Goal: Complete application form: Complete application form

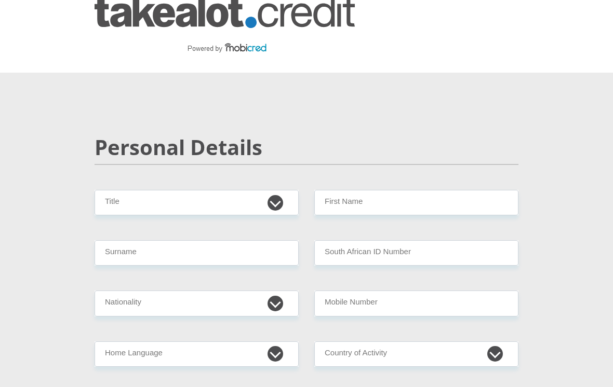
scroll to position [18, 0]
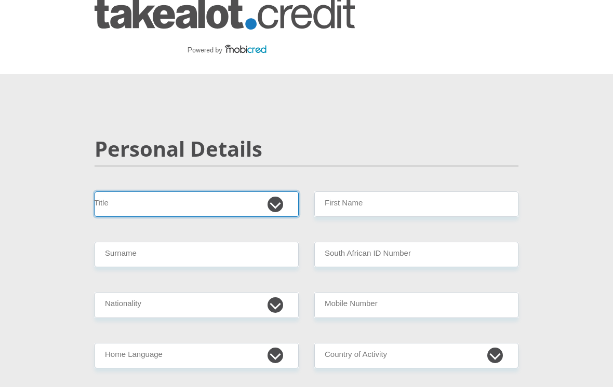
click at [174, 200] on select "Mr Ms Mrs Dr [PERSON_NAME]" at bounding box center [197, 204] width 204 height 25
click at [165, 207] on select "Mr Ms Mrs Dr [PERSON_NAME]" at bounding box center [197, 204] width 204 height 25
select select "Mr"
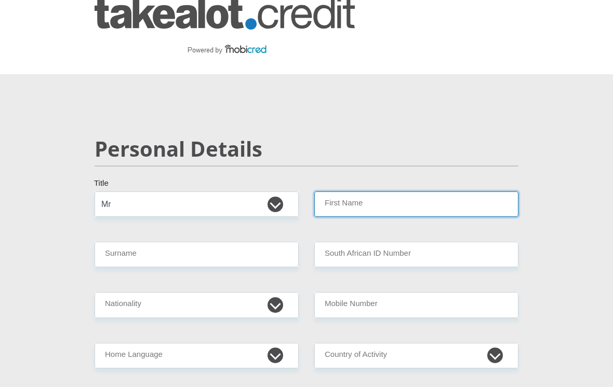
click at [412, 207] on input "First Name" at bounding box center [416, 204] width 204 height 25
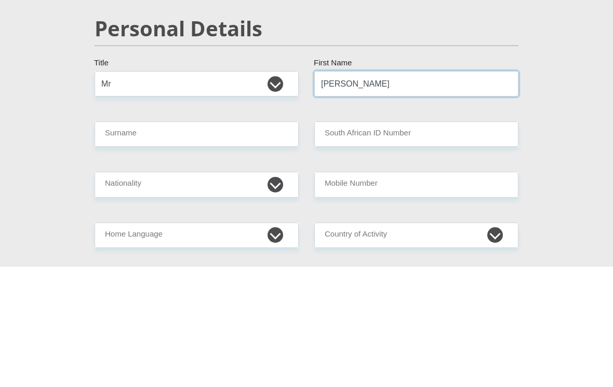
type input "[PERSON_NAME]"
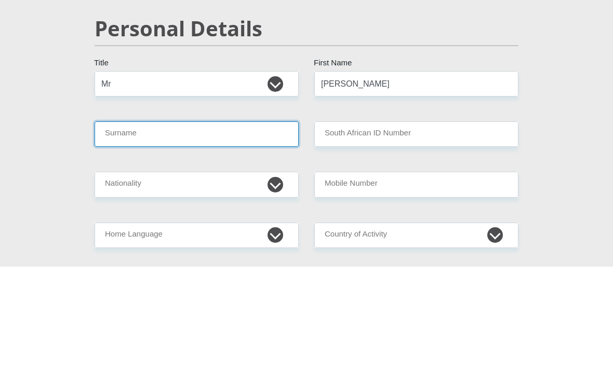
click at [251, 242] on input "Surname" at bounding box center [197, 254] width 204 height 25
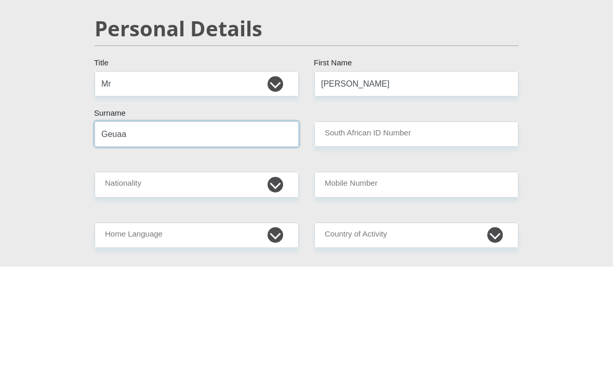
type input "Geuaa"
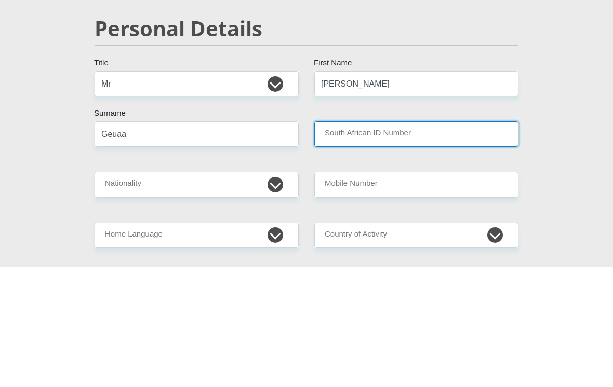
click at [423, 242] on input "South African ID Number" at bounding box center [416, 254] width 204 height 25
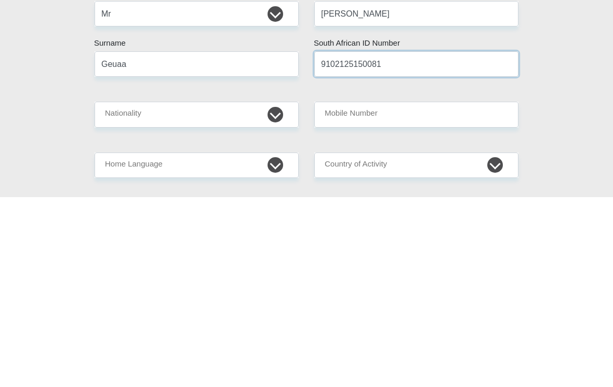
type input "9102125150081"
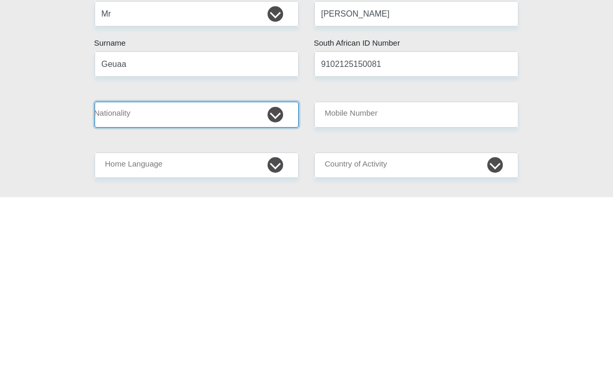
click at [224, 292] on select "[GEOGRAPHIC_DATA] [GEOGRAPHIC_DATA] [GEOGRAPHIC_DATA] [GEOGRAPHIC_DATA] [GEOGRA…" at bounding box center [197, 304] width 204 height 25
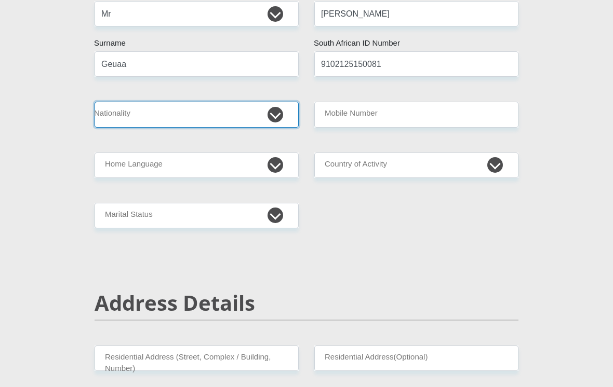
select select "ZAF"
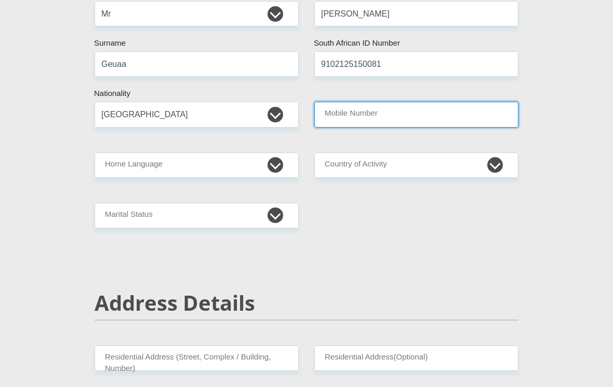
click at [419, 112] on input "Mobile Number" at bounding box center [416, 114] width 204 height 25
type input "0710067446"
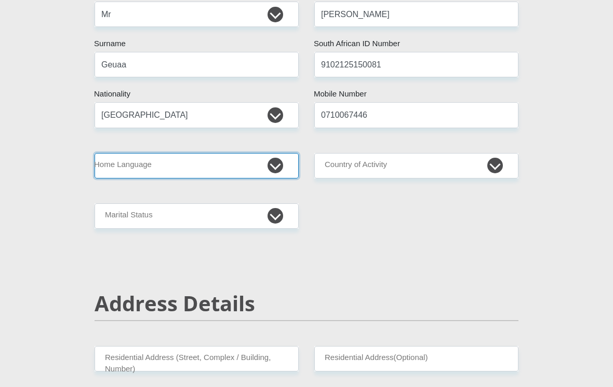
click at [230, 161] on select "Afrikaans English Sepedi South Ndebele Southern Sotho Swati Tsonga Tswana Venda…" at bounding box center [197, 165] width 204 height 25
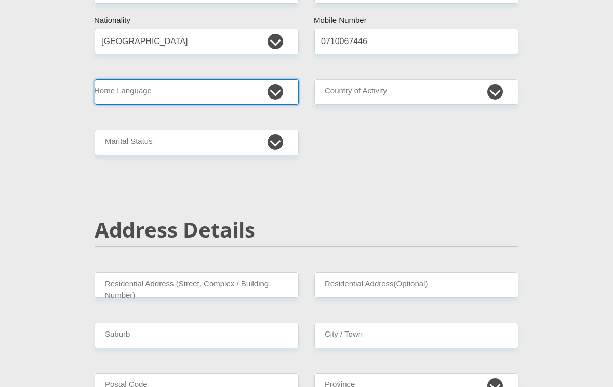
select select "eng"
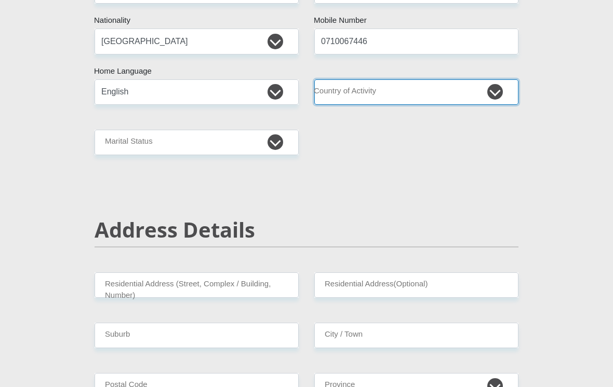
click at [452, 90] on select "[GEOGRAPHIC_DATA] [GEOGRAPHIC_DATA] [GEOGRAPHIC_DATA] [GEOGRAPHIC_DATA] [GEOGRA…" at bounding box center [416, 91] width 204 height 25
select select "ZAF"
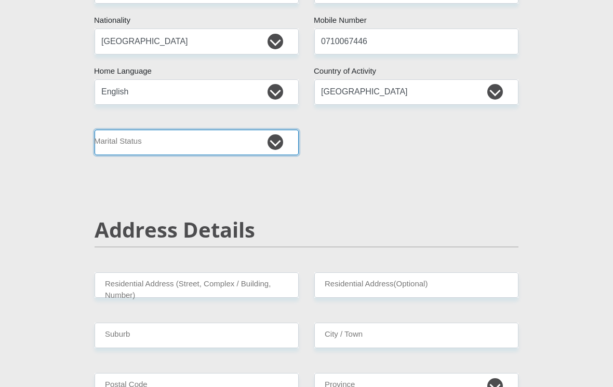
click at [260, 153] on select "Married ANC Single Divorced Widowed Married COP or Customary Law" at bounding box center [197, 142] width 204 height 25
select select "2"
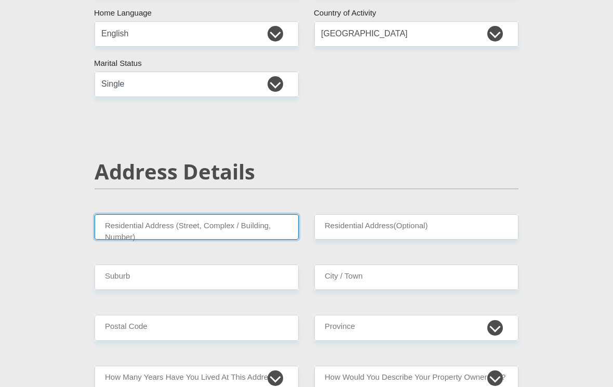
click at [240, 233] on input "Residential Address (Street, Complex / Building, Number)" at bounding box center [197, 227] width 204 height 25
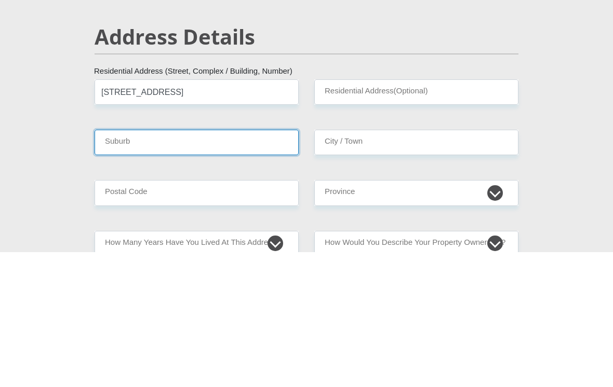
click at [253, 265] on input "Suburb" at bounding box center [197, 277] width 204 height 25
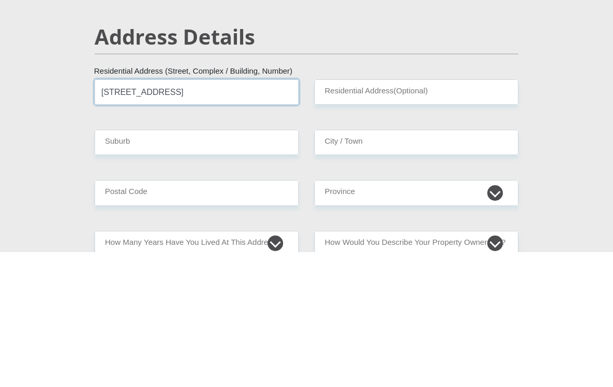
click at [262, 215] on input "[STREET_ADDRESS]" at bounding box center [197, 227] width 204 height 25
type input "[STREET_ADDRESS]"
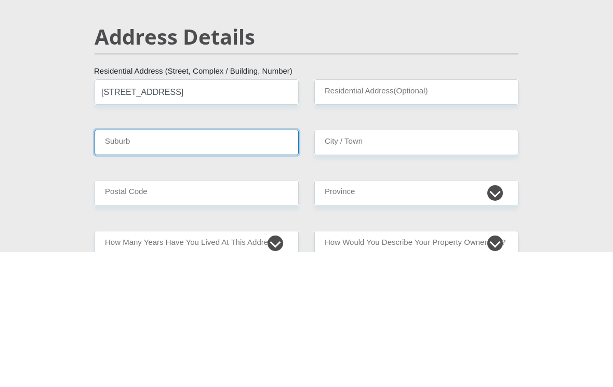
click at [268, 265] on input "Suburb" at bounding box center [197, 277] width 204 height 25
type input "Milnerton"
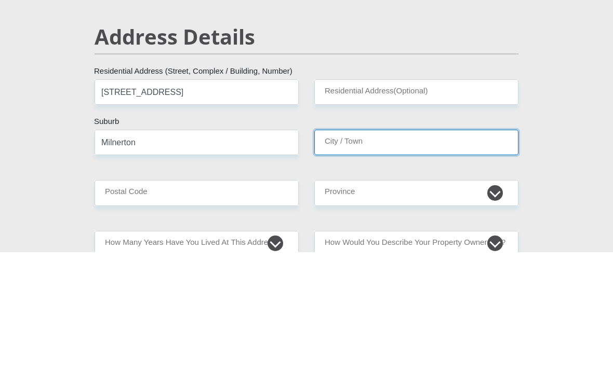
click at [434, 265] on input "City / Town" at bounding box center [416, 277] width 204 height 25
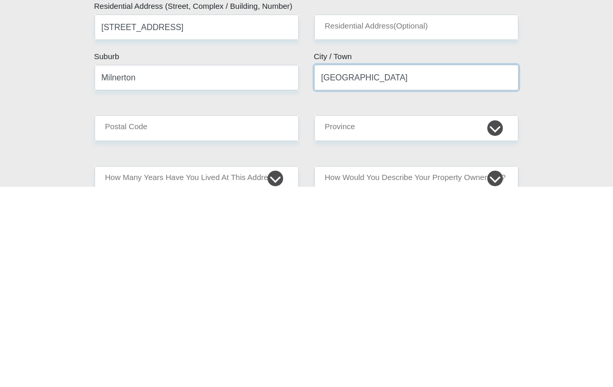
type input "[GEOGRAPHIC_DATA]"
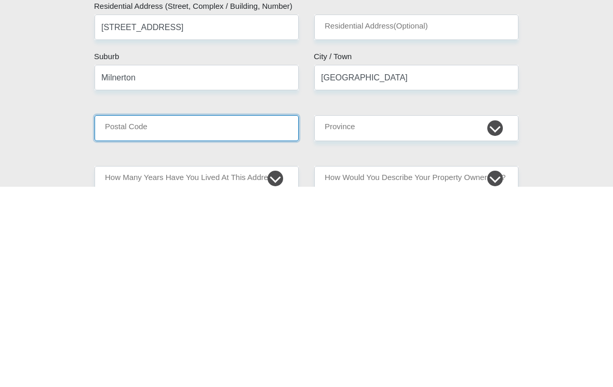
click at [238, 316] on input "Postal Code" at bounding box center [197, 328] width 204 height 25
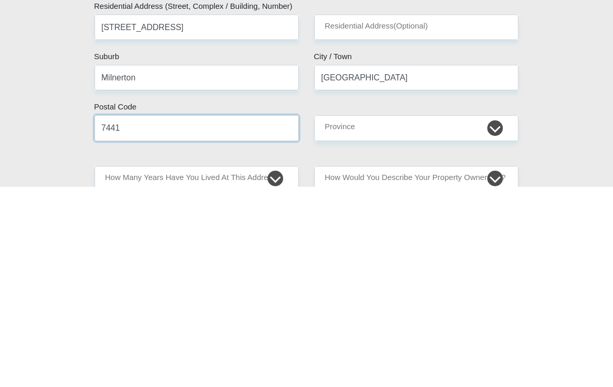
type input "7441"
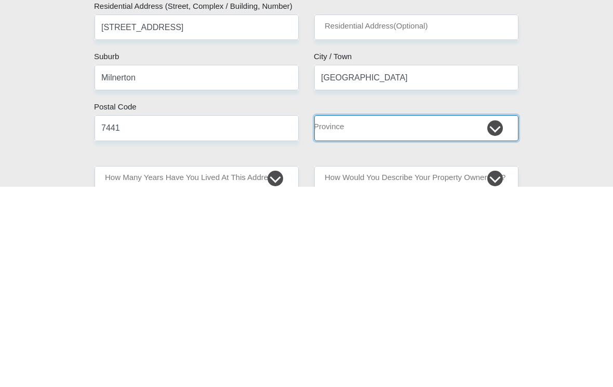
click at [392, 316] on select "Eastern Cape Free State [GEOGRAPHIC_DATA] [GEOGRAPHIC_DATA][DATE] [GEOGRAPHIC_D…" at bounding box center [416, 328] width 204 height 25
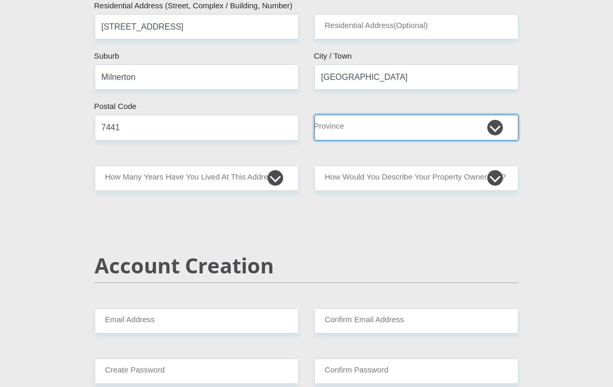
select select "Western Cape"
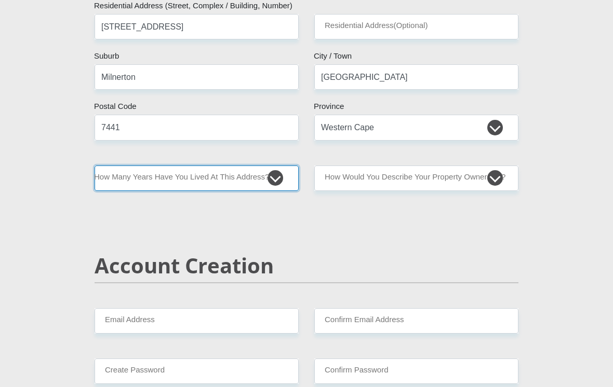
click at [109, 174] on select "less than 1 year 1-3 years 3-5 years 5+ years" at bounding box center [197, 178] width 204 height 25
select select "5"
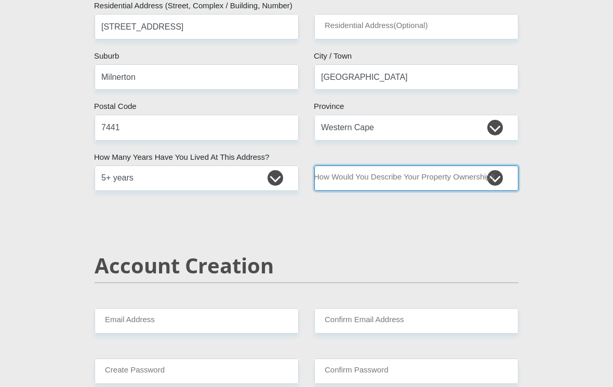
click at [489, 177] on select "Owned Rented Family Owned Company Dwelling" at bounding box center [416, 178] width 204 height 25
select select "parents"
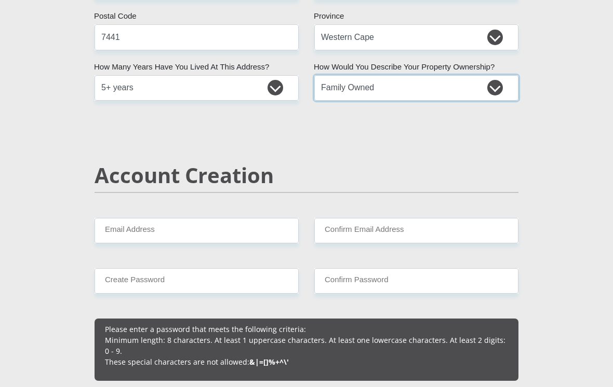
scroll to position [631, 0]
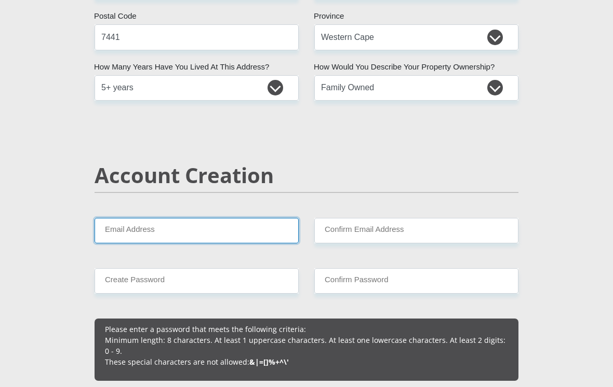
click at [122, 237] on input "Email Address" at bounding box center [197, 230] width 204 height 25
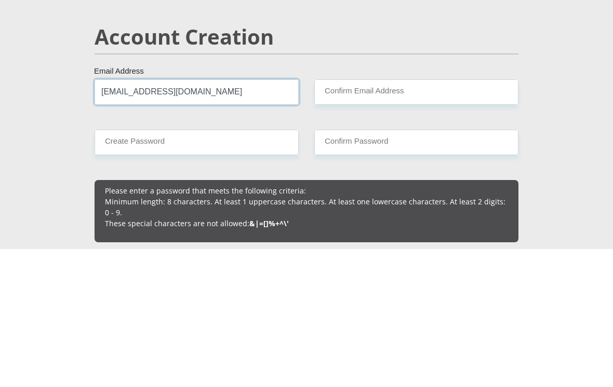
type input "[EMAIL_ADDRESS][DOMAIN_NAME]"
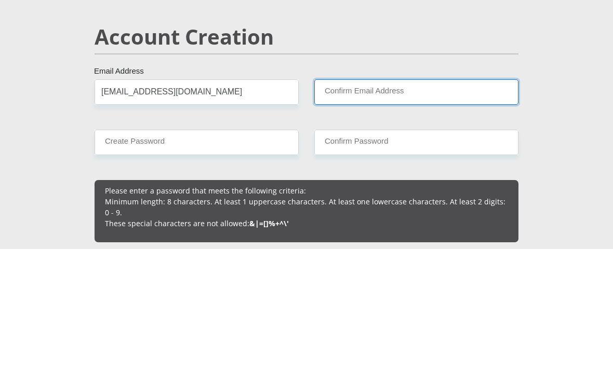
click at [453, 218] on input "Confirm Email Address" at bounding box center [416, 230] width 204 height 25
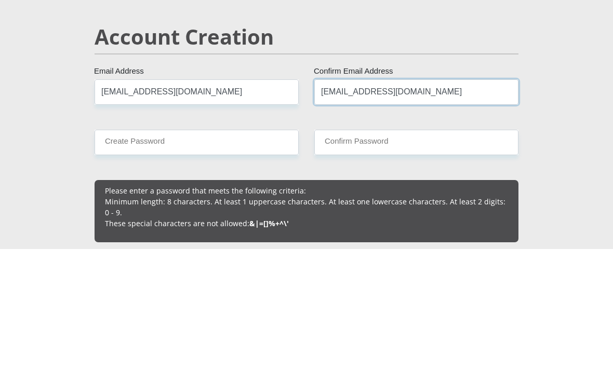
type input "[EMAIL_ADDRESS][DOMAIN_NAME]"
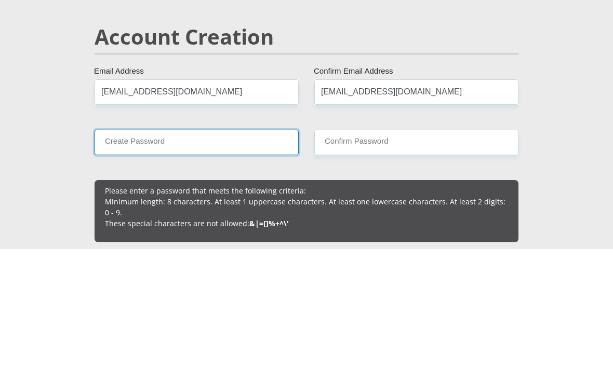
click at [269, 268] on input "Create Password" at bounding box center [197, 280] width 204 height 25
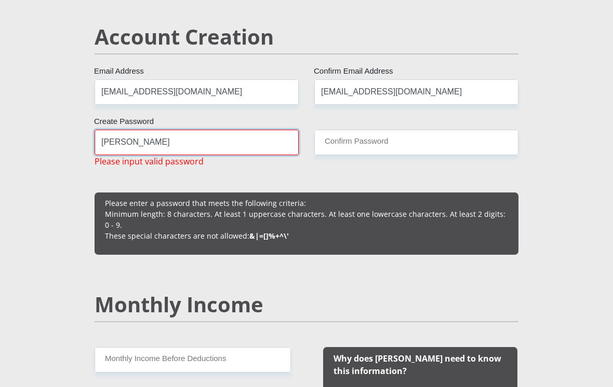
scroll to position [769, 0]
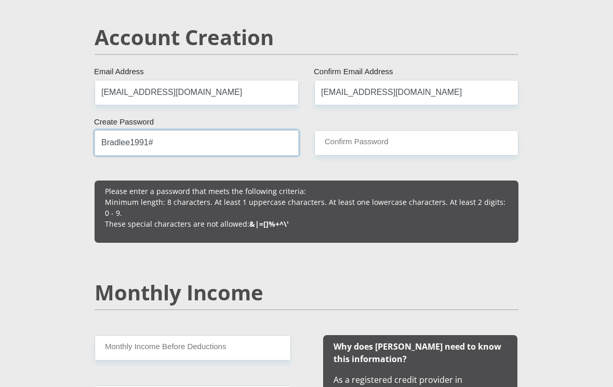
type input "Bradlee1991#"
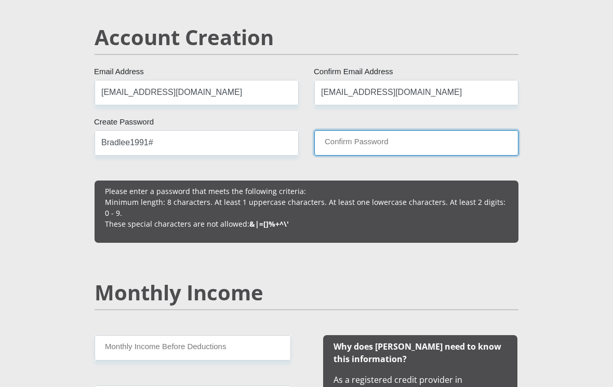
click at [412, 148] on input "Confirm Password" at bounding box center [416, 142] width 204 height 25
type input "b"
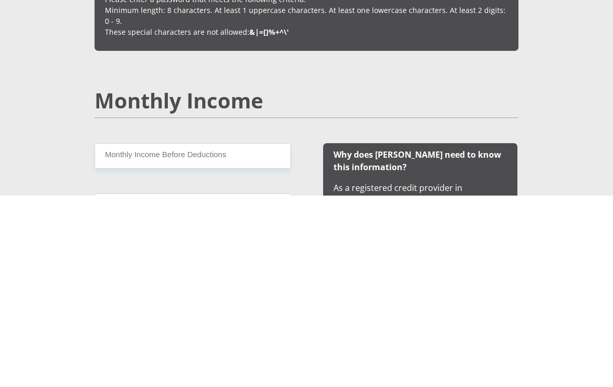
type input "Bradlee1991#"
click at [245, 335] on input "Monthly Income Before Deductions" at bounding box center [193, 347] width 196 height 25
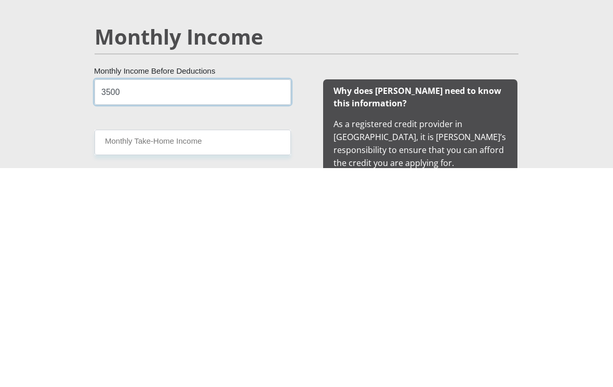
type input "3500"
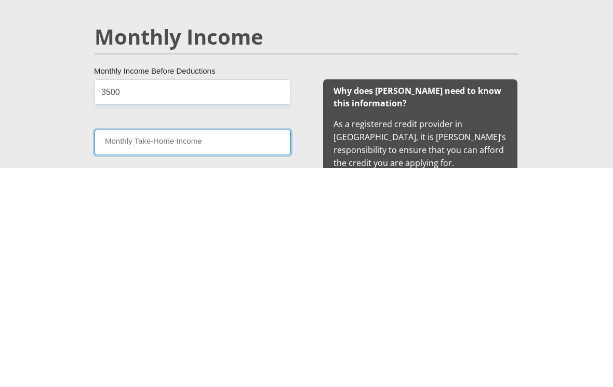
click at [114, 349] on input "Monthly Take-Home Income" at bounding box center [193, 361] width 196 height 25
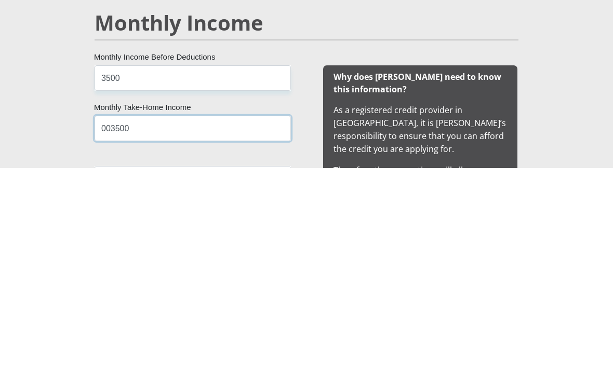
scroll to position [863, 0]
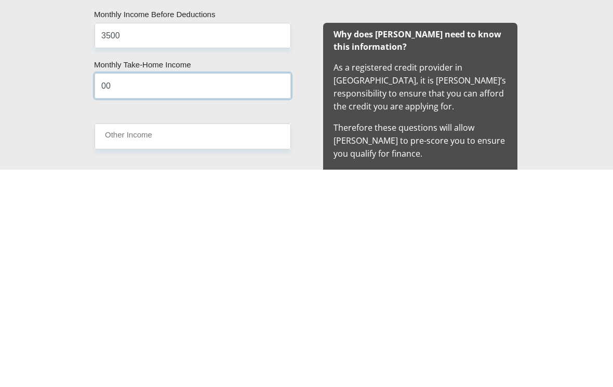
type input "0"
type input "3500"
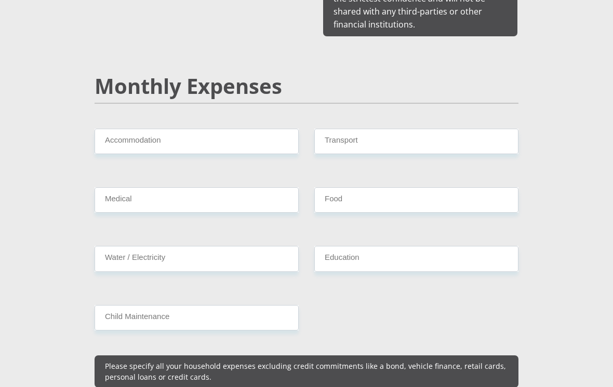
scroll to position [1271, 0]
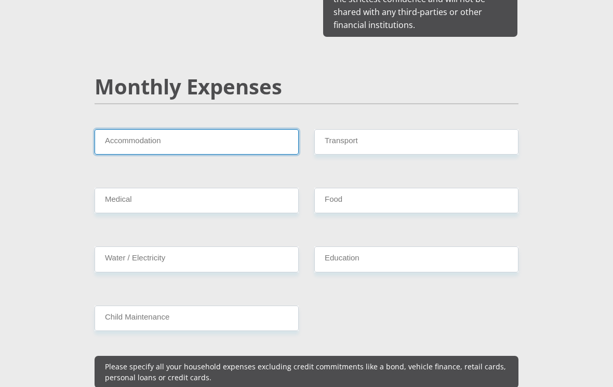
click at [111, 133] on input "Accommodation" at bounding box center [197, 141] width 204 height 25
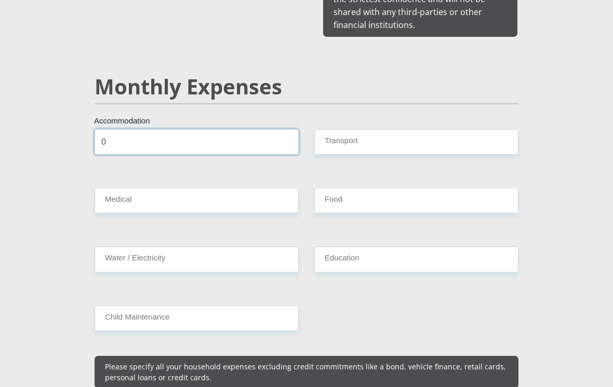
type input "0"
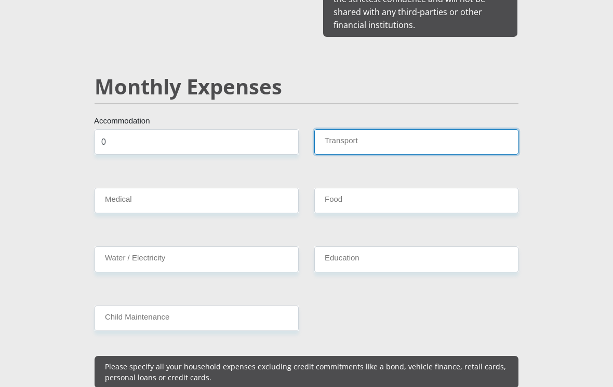
click at [471, 144] on input "Transport" at bounding box center [416, 141] width 204 height 25
type input "0"
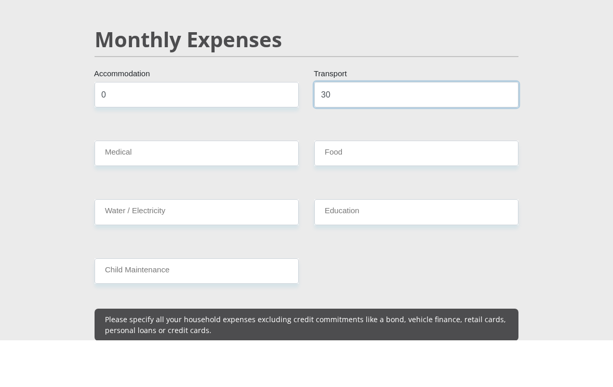
type input "30"
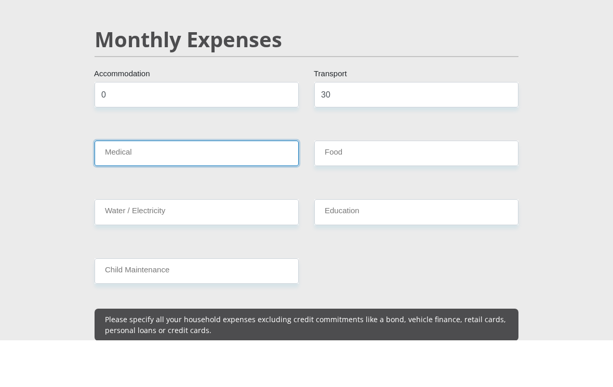
click at [115, 188] on input "Medical" at bounding box center [197, 200] width 204 height 25
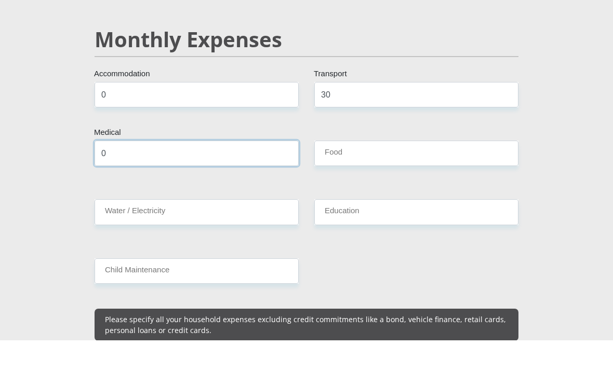
type input "0"
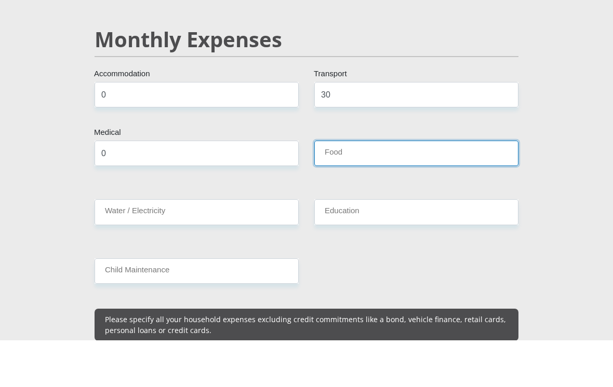
click at [442, 188] on input "Food" at bounding box center [416, 200] width 204 height 25
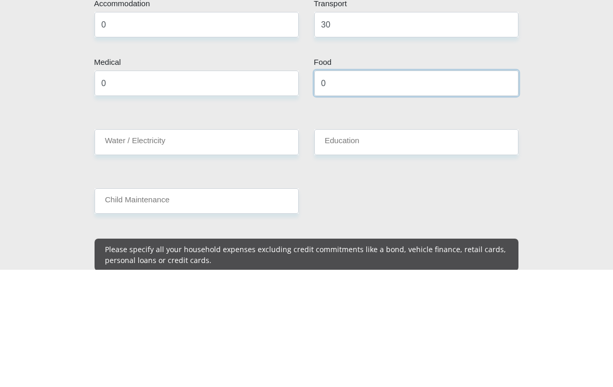
type input "0"
click at [247, 247] on input "Water / Electricity" at bounding box center [197, 259] width 204 height 25
type input "0"
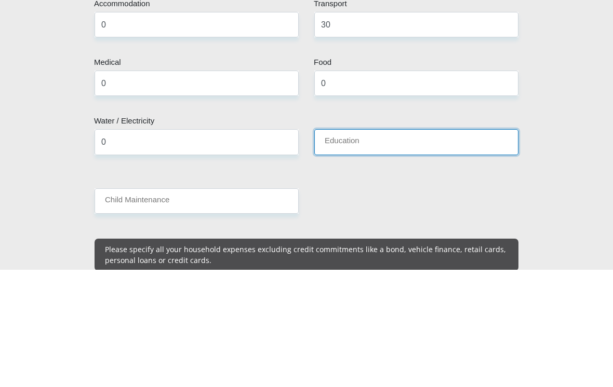
click at [462, 247] on input "Education" at bounding box center [416, 259] width 204 height 25
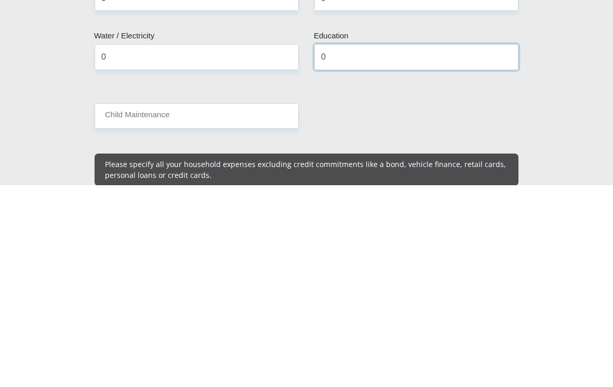
type input "0"
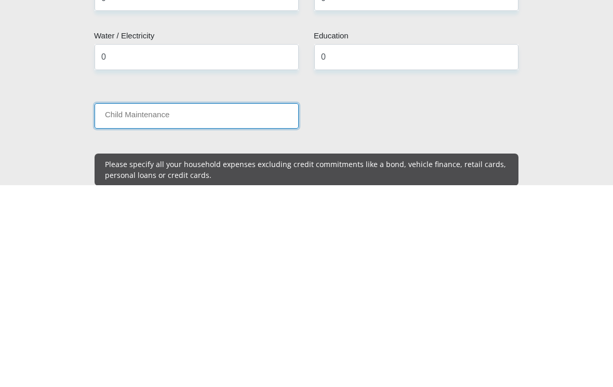
click at [268, 306] on input "Child Maintenance" at bounding box center [197, 318] width 204 height 25
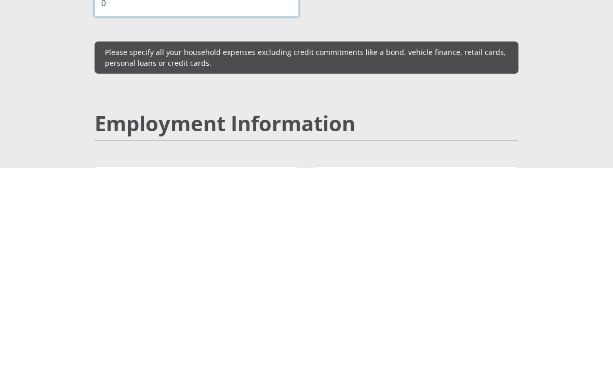
scroll to position [1382, 0]
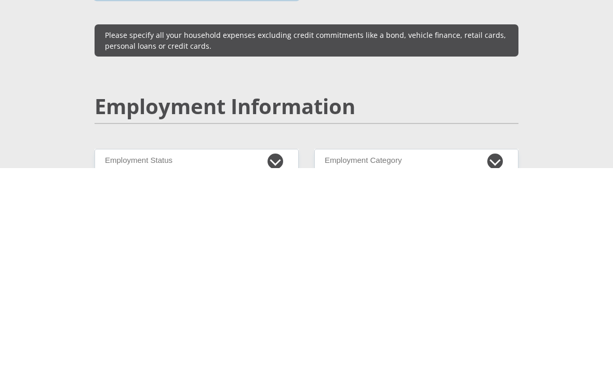
type input "0"
click at [124, 368] on select "Permanent/Full-time Part-time/Casual [DEMOGRAPHIC_DATA] Worker Self-Employed Ho…" at bounding box center [197, 380] width 204 height 25
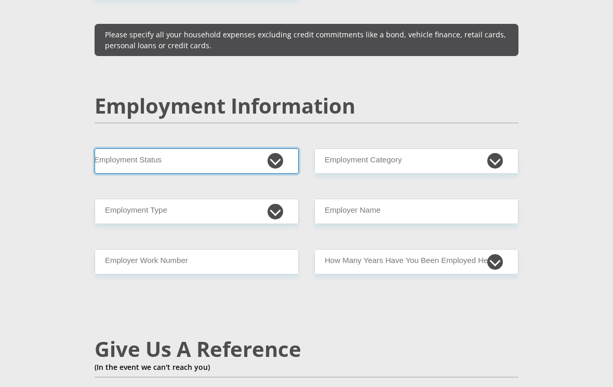
select select "2"
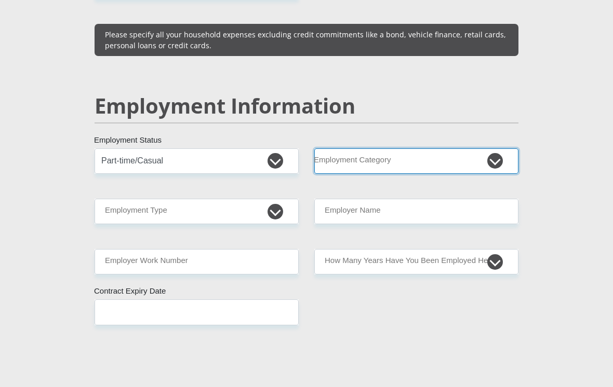
click at [443, 157] on select "AGRICULTURE ALCOHOL & TOBACCO CONSTRUCTION MATERIALS METALLURGY EQUIPMENT FOR R…" at bounding box center [416, 161] width 204 height 25
select select "30"
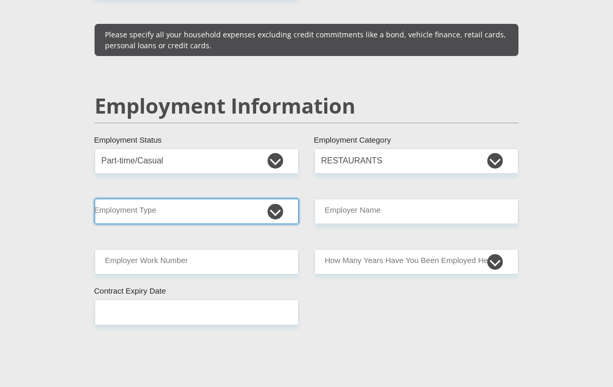
click at [132, 208] on select "College/Lecturer Craft Seller Creative Driver Executive Farmer Forces - Non Com…" at bounding box center [197, 211] width 204 height 25
click at [126, 199] on select "College/Lecturer Craft Seller Creative Driver Executive Farmer Forces - Non Com…" at bounding box center [197, 211] width 204 height 25
select select "Service Industry"
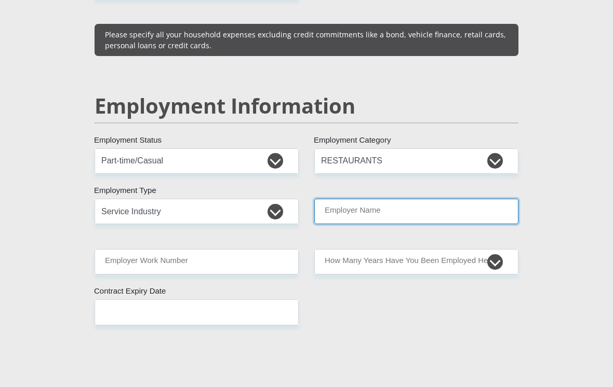
click at [431, 199] on input "Employer Name" at bounding box center [416, 211] width 204 height 25
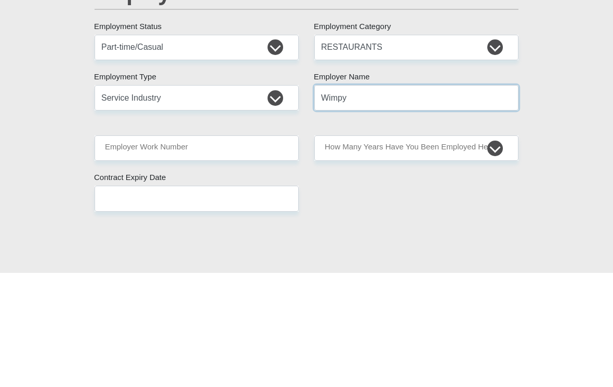
type input "Wimpy"
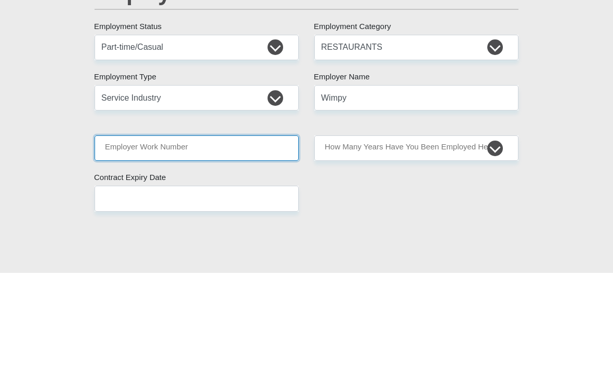
click at [273, 250] on input "Employer Work Number" at bounding box center [197, 262] width 204 height 25
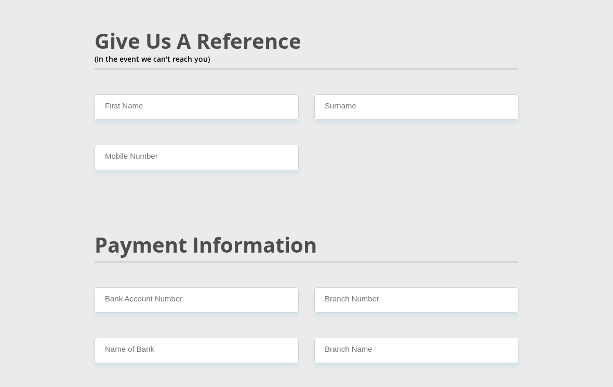
scroll to position [1767, 0]
